Goal: Information Seeking & Learning: Learn about a topic

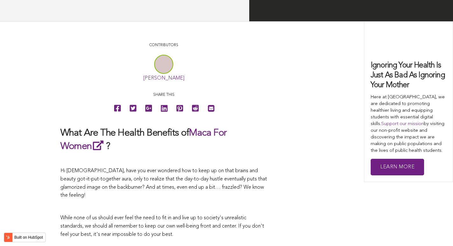
scroll to position [1105, 0]
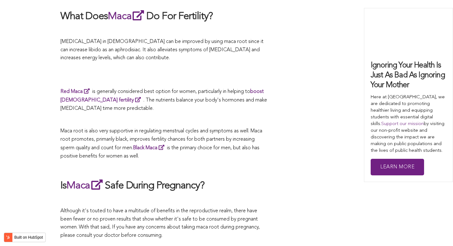
click at [181, 129] on span "Maca root is also very supportive in regulating menstrual cycles and symptoms a…" at bounding box center [161, 144] width 202 height 30
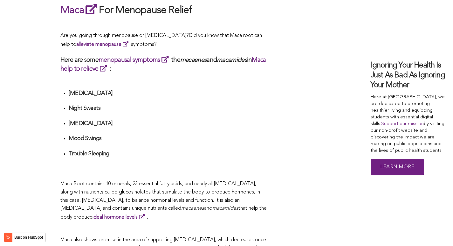
scroll to position [1224, 0]
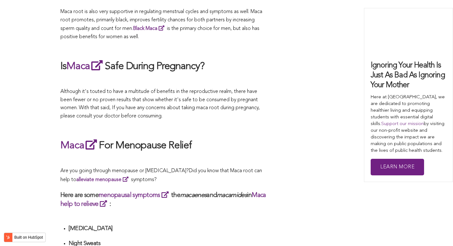
click at [183, 124] on p at bounding box center [163, 128] width 207 height 8
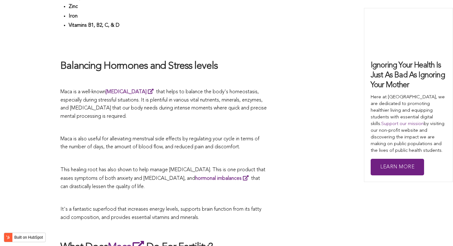
scroll to position [1410, 0]
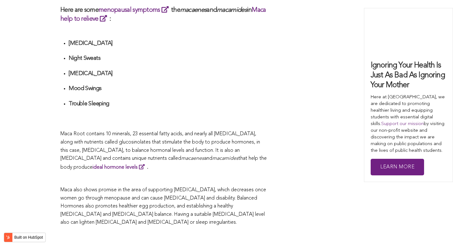
click at [205, 131] on span "Maca Root contains 10 minerals, 23 essential fatty acids, and nearly all [MEDIC…" at bounding box center [160, 146] width 200 height 30
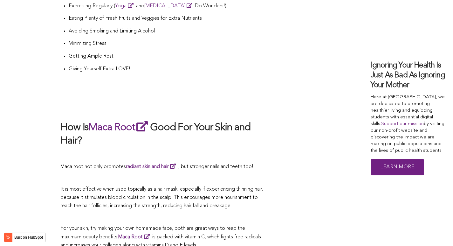
scroll to position [1472, 0]
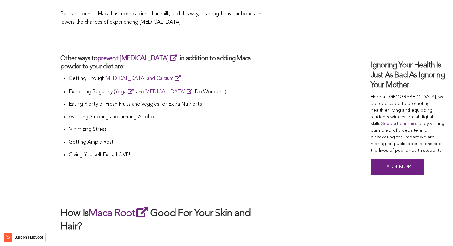
click at [193, 138] on p "Getting Ample Rest" at bounding box center [168, 142] width 199 height 8
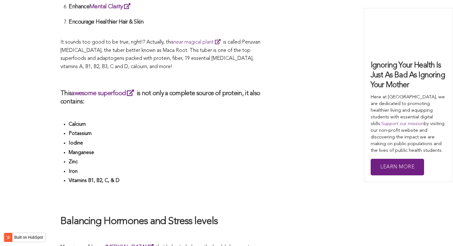
scroll to position [1284, 0]
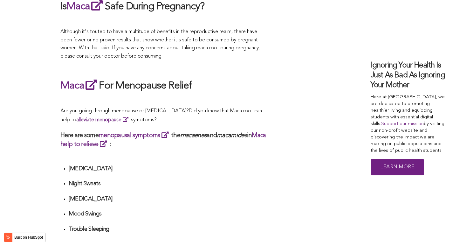
click at [205, 132] on em "macaenes" at bounding box center [193, 135] width 26 height 6
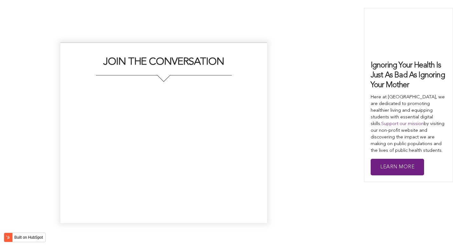
click at [273, 123] on div "JOIN THE CONVERSATION" at bounding box center [226, 132] width 333 height 181
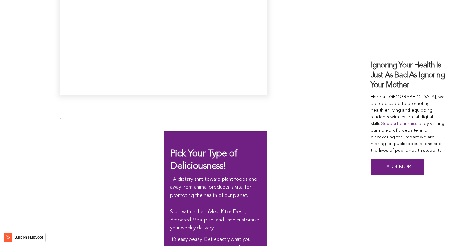
scroll to position [1838, 0]
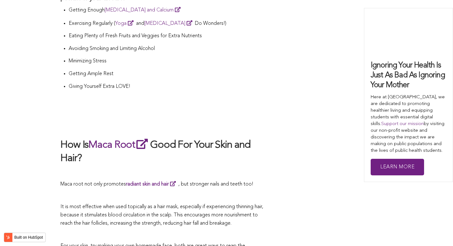
click at [266, 137] on h2 "How Is Maca Root Good For Your Skin and Hair?" at bounding box center [163, 151] width 207 height 28
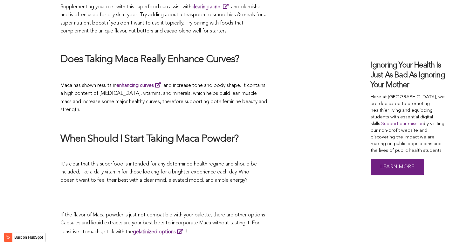
scroll to position [1699, 0]
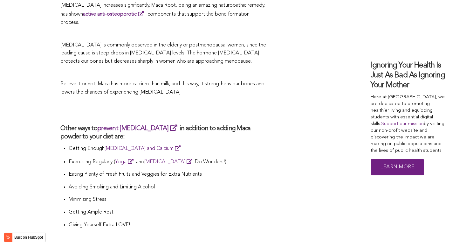
click at [207, 124] on h3 "Other ways to prevent [MEDICAL_DATA] in addition to adding Maca powder to your …" at bounding box center [163, 132] width 207 height 17
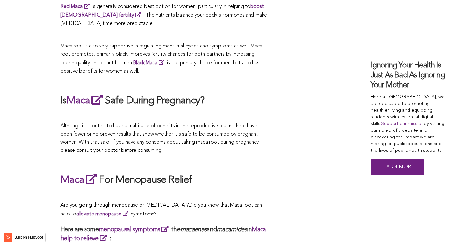
scroll to position [1478, 0]
